Goal: Task Accomplishment & Management: Manage account settings

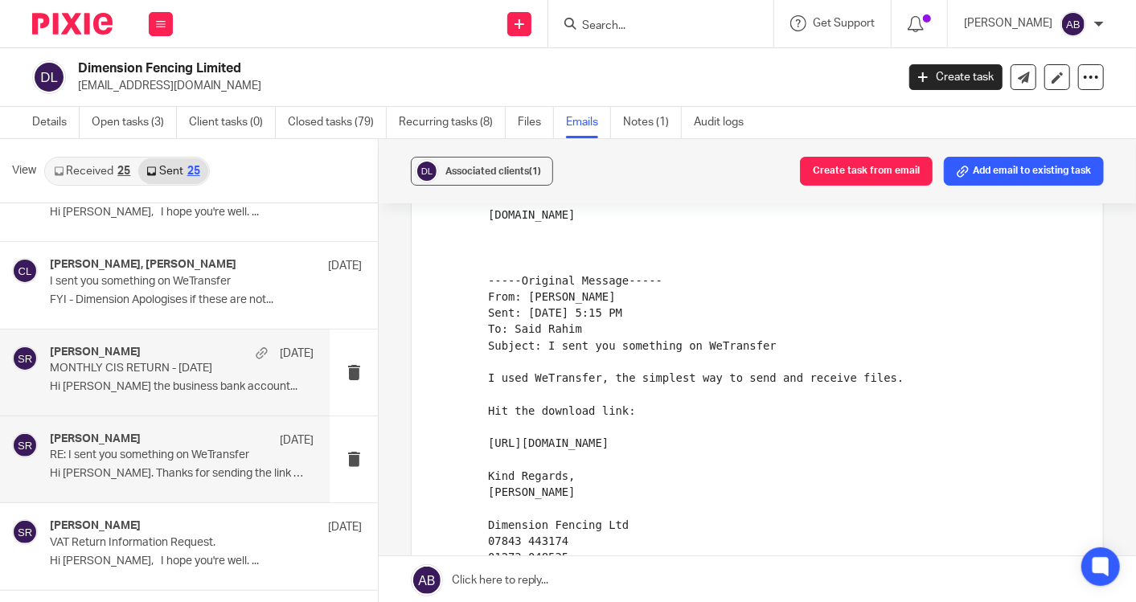
scroll to position [89, 0]
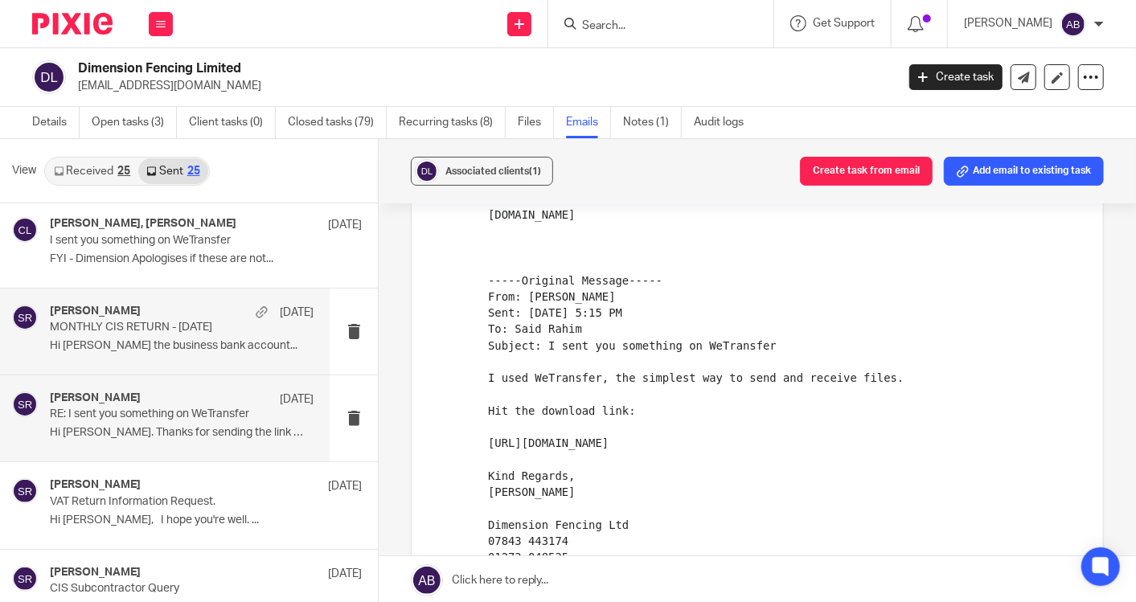
click at [182, 326] on p "MONTHLY CIS RETURN - [DATE]" at bounding box center [155, 328] width 211 height 14
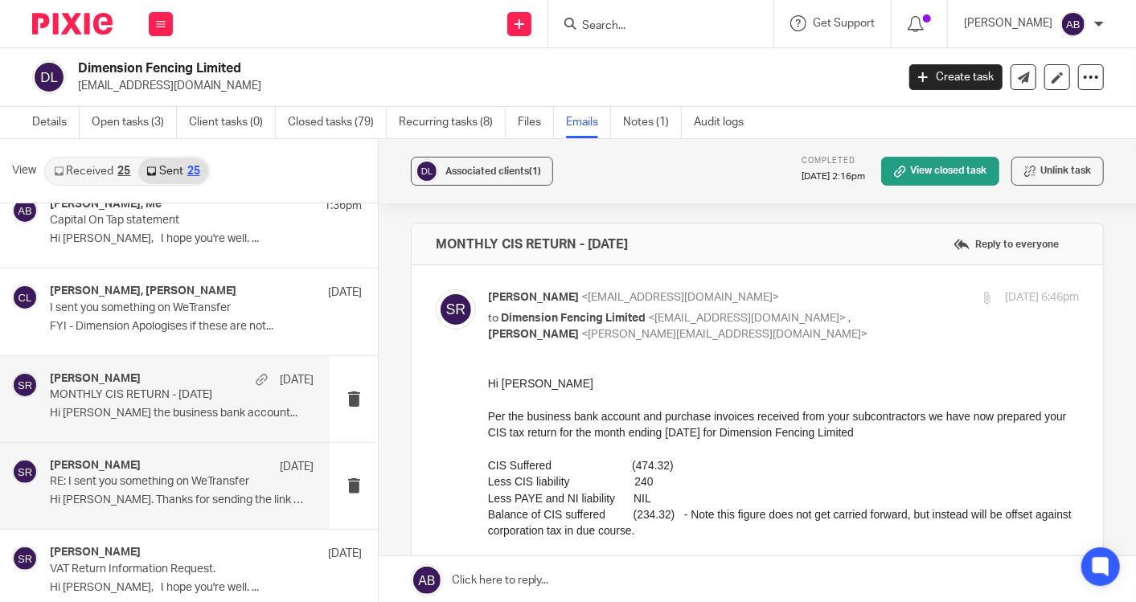
scroll to position [0, 0]
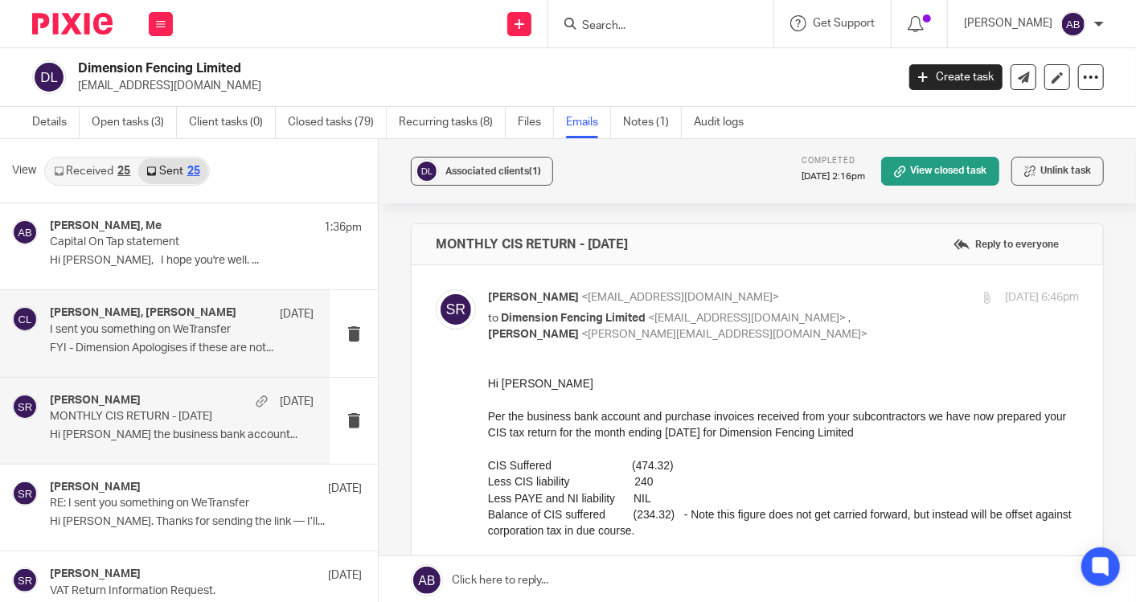
click at [153, 339] on div "[PERSON_NAME], [PERSON_NAME] [DATE] I sent you something on WeTransfer FYI - Di…" at bounding box center [182, 333] width 264 height 54
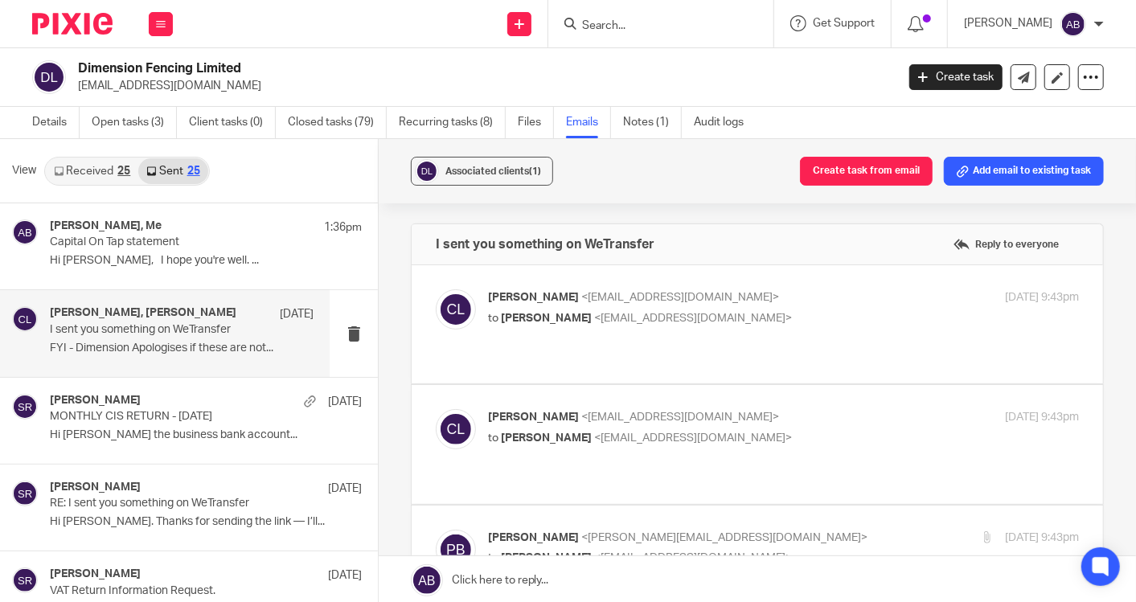
scroll to position [268, 0]
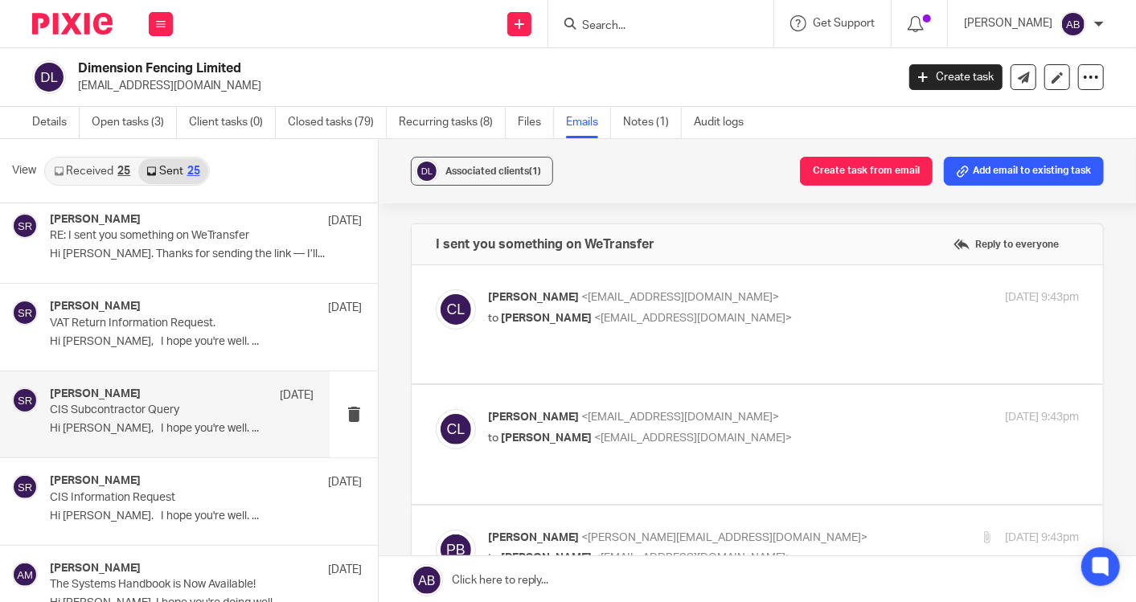
click at [151, 424] on p "Hi [PERSON_NAME], I hope you're well. ..." at bounding box center [182, 429] width 264 height 14
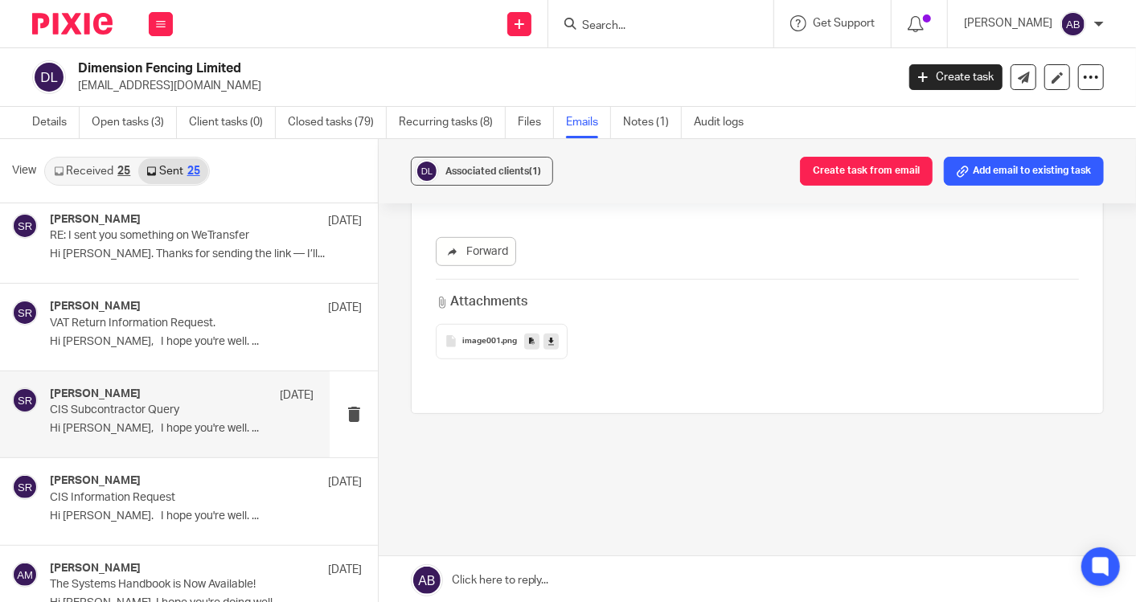
scroll to position [475, 0]
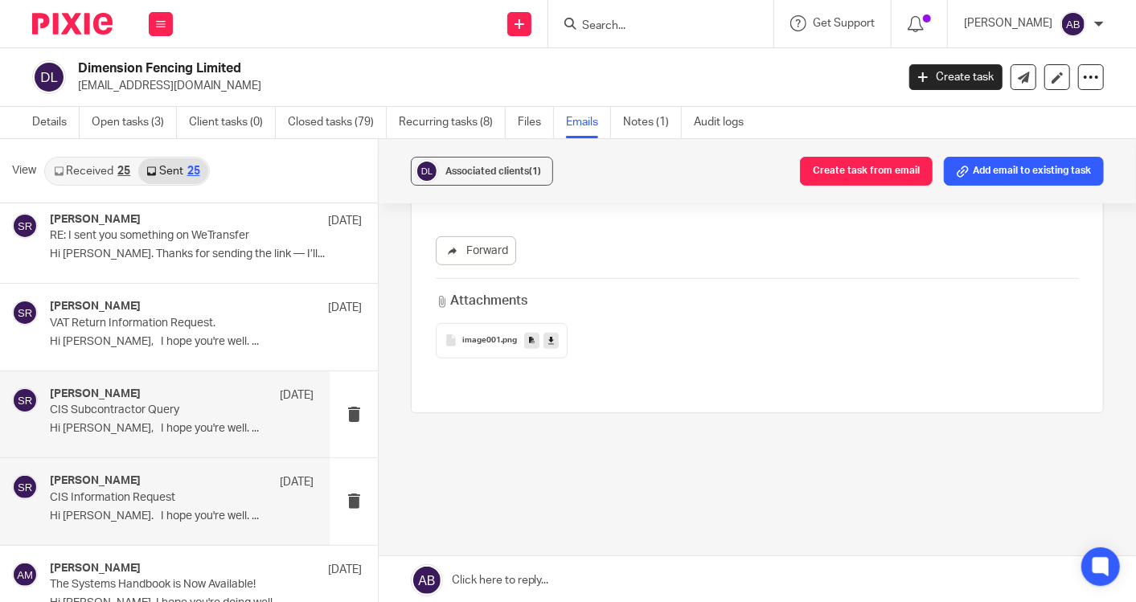
click at [167, 514] on p "Hi [PERSON_NAME]. I hope you're well. ..." at bounding box center [182, 517] width 264 height 14
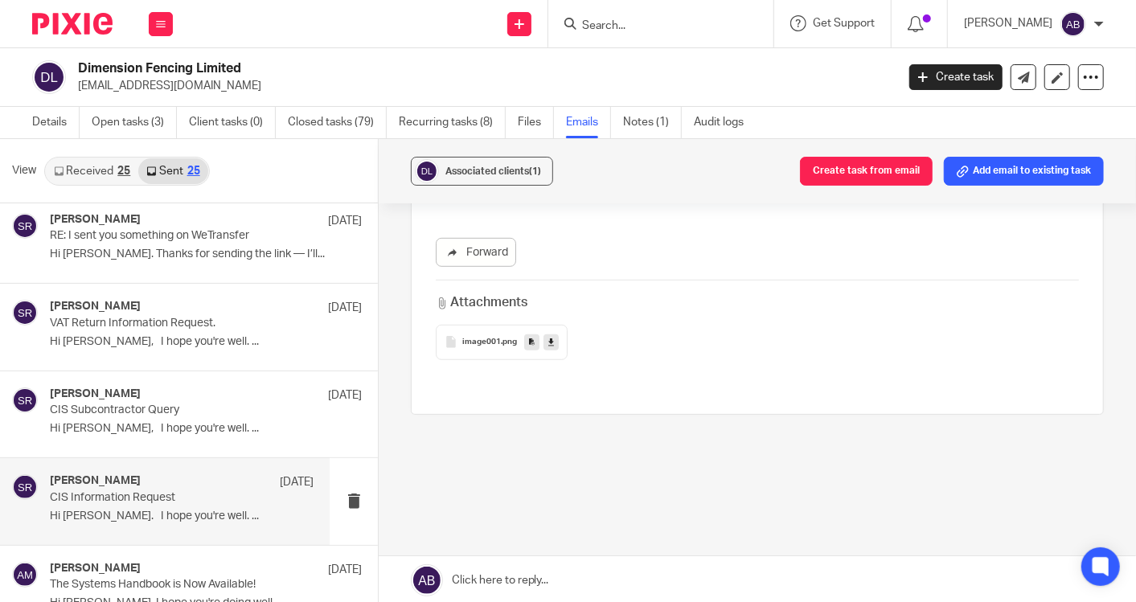
scroll to position [539, 0]
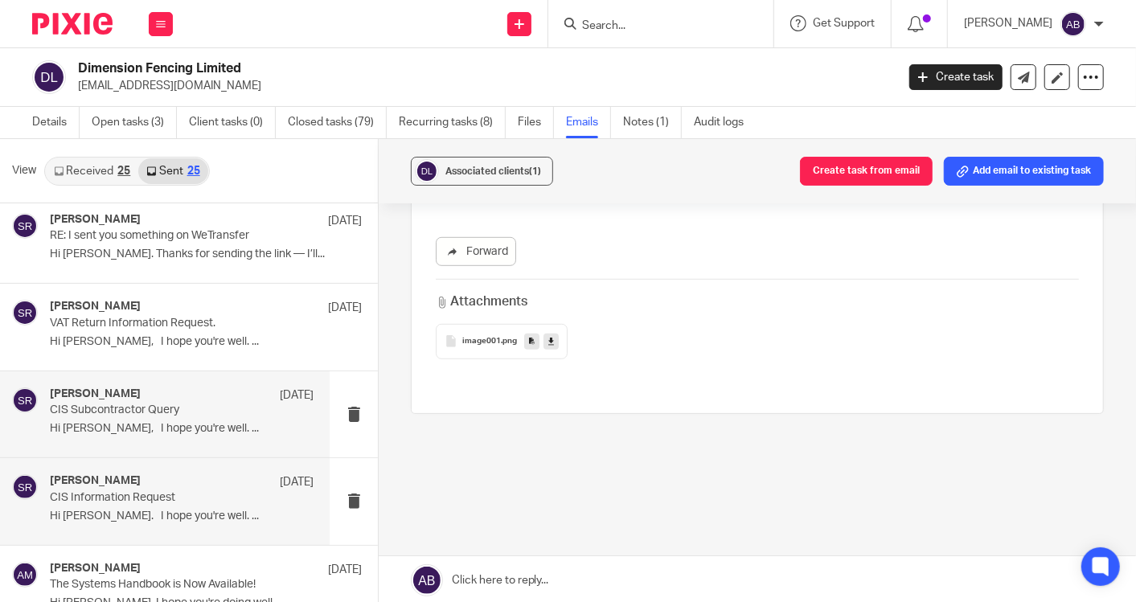
click at [139, 422] on p "Hi [PERSON_NAME], I hope you're well. ..." at bounding box center [182, 429] width 264 height 14
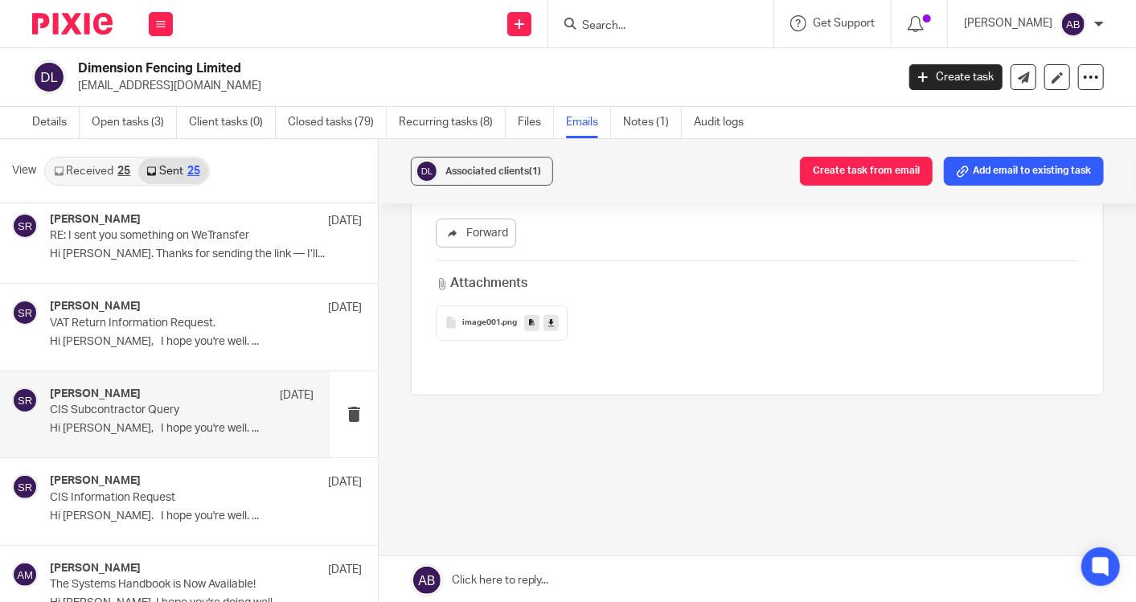
scroll to position [0, 0]
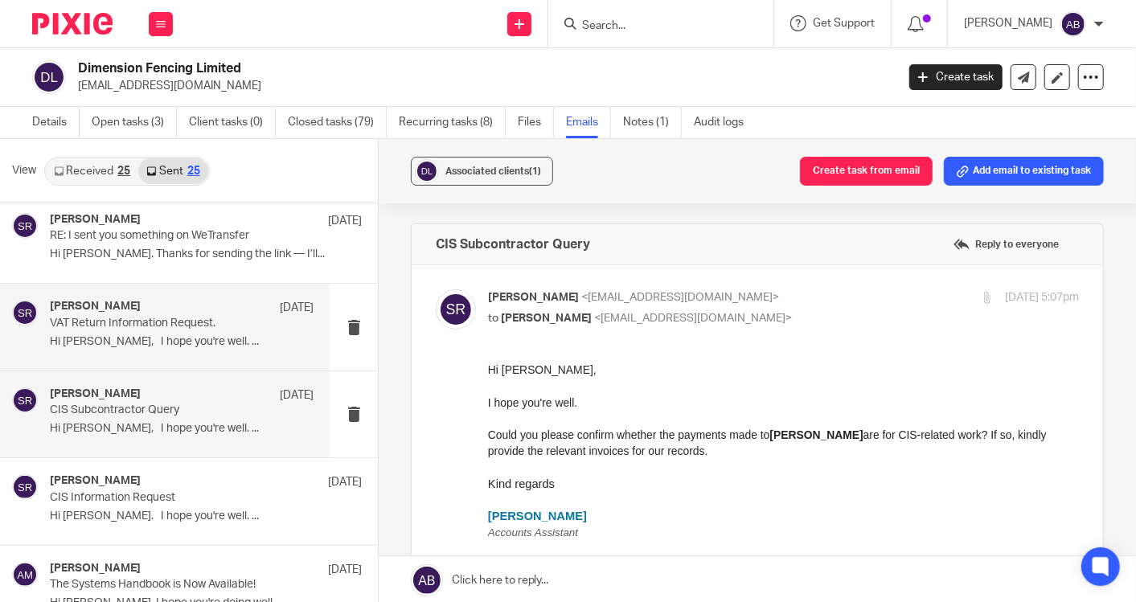
click at [145, 343] on p "Hi [PERSON_NAME], I hope you're well. ..." at bounding box center [182, 342] width 264 height 14
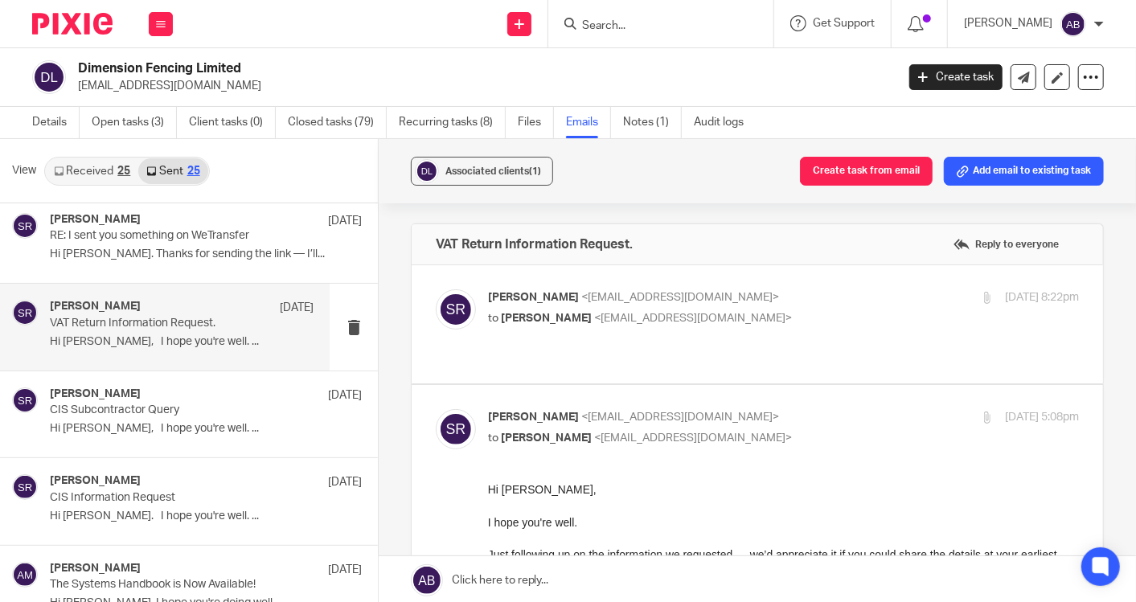
click at [832, 321] on p "to [PERSON_NAME] <[EMAIL_ADDRESS][DOMAIN_NAME]>" at bounding box center [685, 318] width 394 height 17
checkbox input "true"
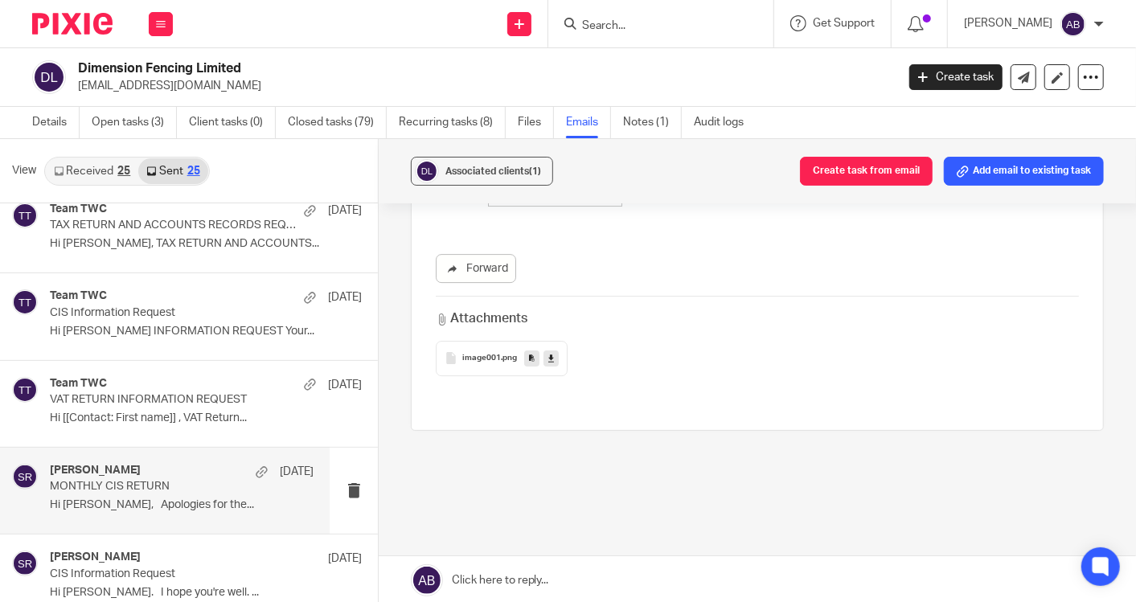
click at [164, 504] on p "Hi [PERSON_NAME], Apologies for the..." at bounding box center [182, 505] width 264 height 14
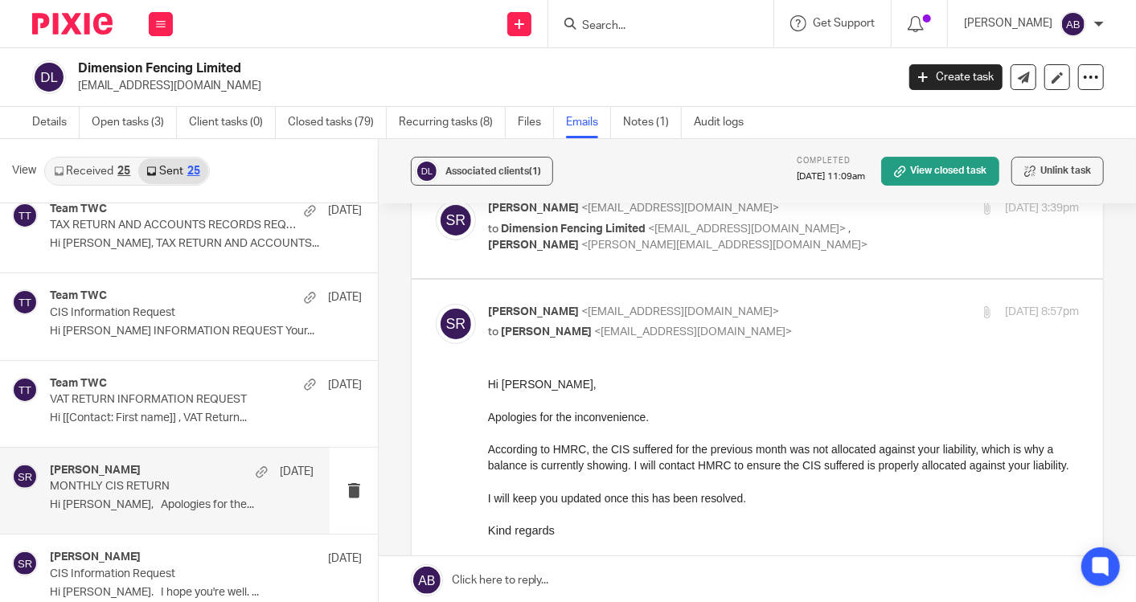
click at [756, 246] on p "to Dimension Fencing Limited <[EMAIL_ADDRESS][DOMAIN_NAME]> , [PERSON_NAME] <[P…" at bounding box center [685, 237] width 394 height 33
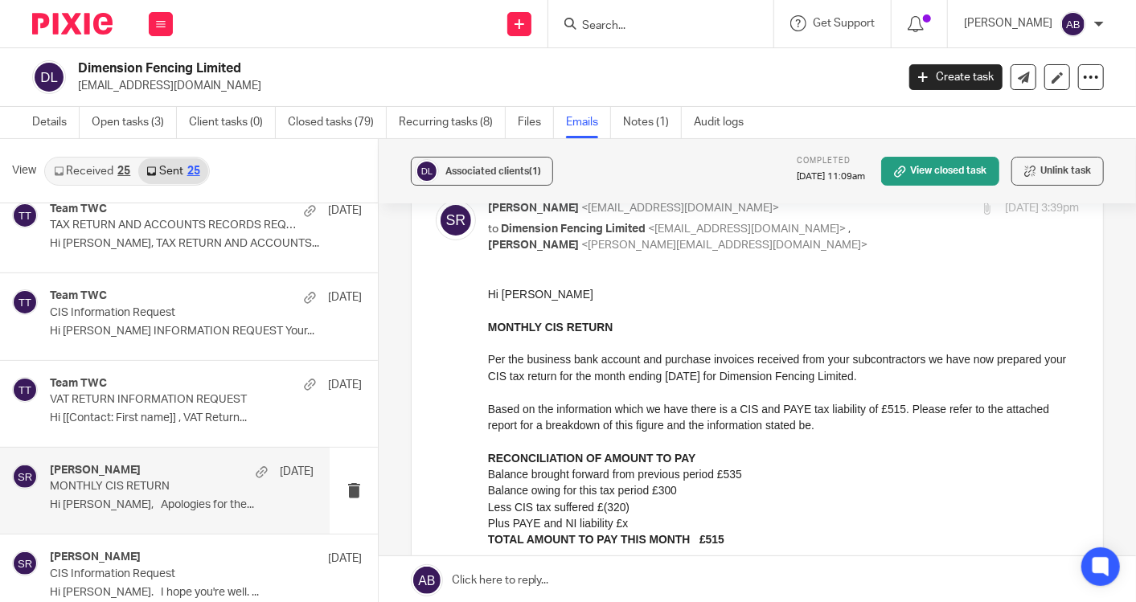
click at [711, 255] on div "[PERSON_NAME] <[EMAIL_ADDRESS][DOMAIN_NAME]> to Dimension Fencing Limited <[EMA…" at bounding box center [757, 557] width 643 height 715
click at [727, 251] on p "to Dimension Fencing Limited <[EMAIL_ADDRESS][DOMAIN_NAME]> , [PERSON_NAME] <[P…" at bounding box center [685, 237] width 394 height 33
checkbox input "false"
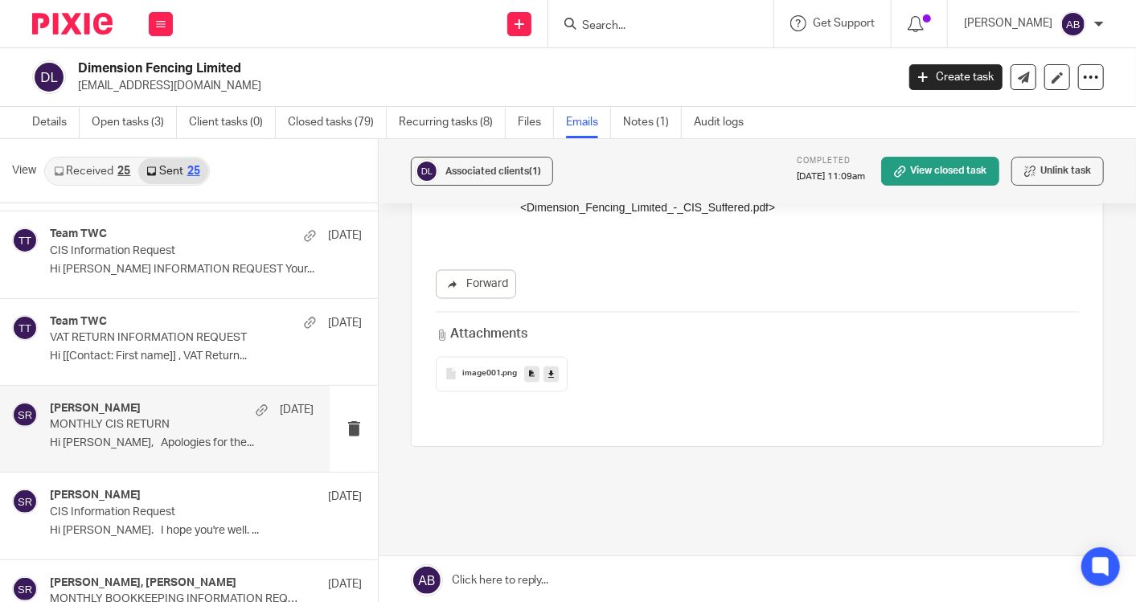
scroll to position [804, 0]
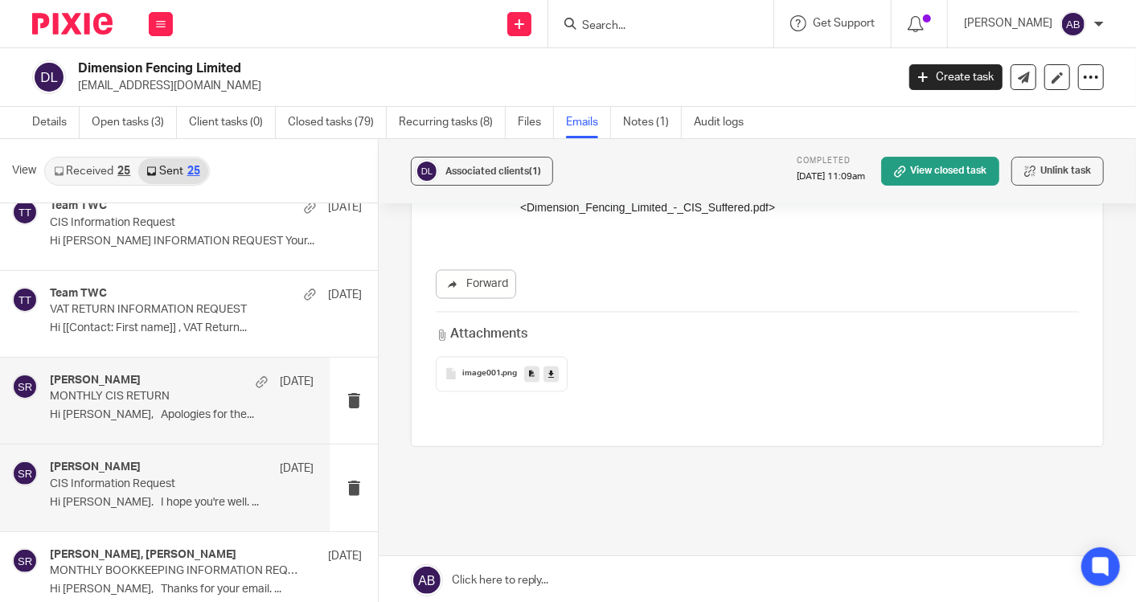
click at [201, 479] on p "CIS Information Request" at bounding box center [155, 484] width 211 height 14
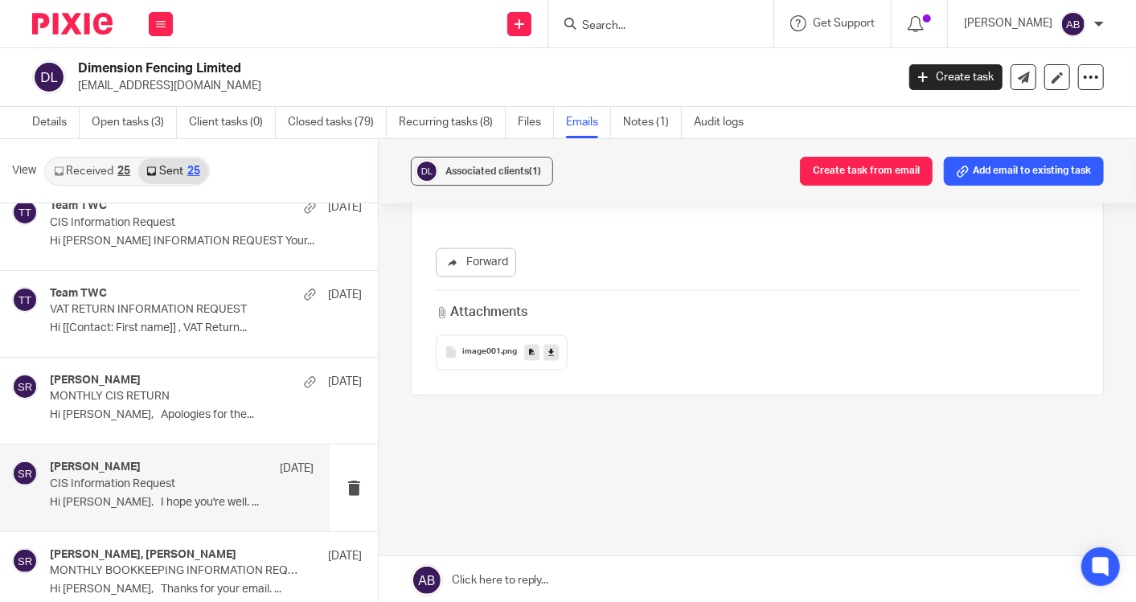
scroll to position [0, 0]
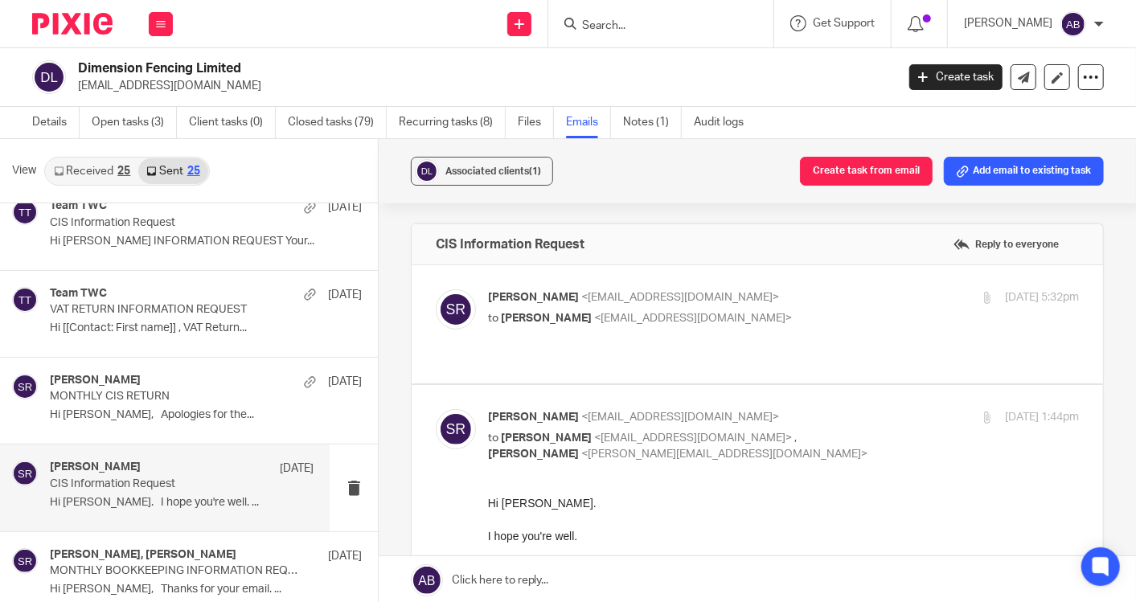
click at [810, 307] on div "[PERSON_NAME] <[EMAIL_ADDRESS][DOMAIN_NAME]> to [PERSON_NAME] <[PERSON_NAME][EM…" at bounding box center [685, 307] width 394 height 37
checkbox input "true"
